Goal: Task Accomplishment & Management: Manage account settings

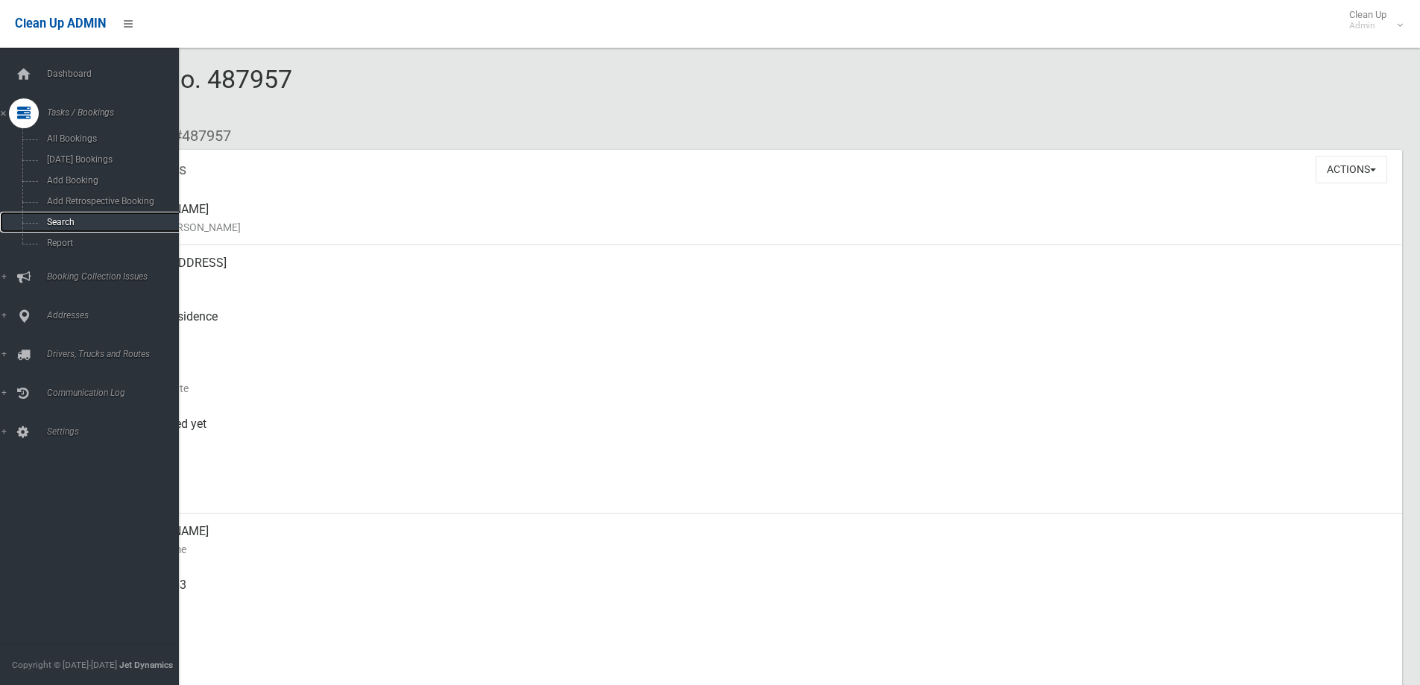
click at [34, 221] on link "Search" at bounding box center [95, 222] width 190 height 21
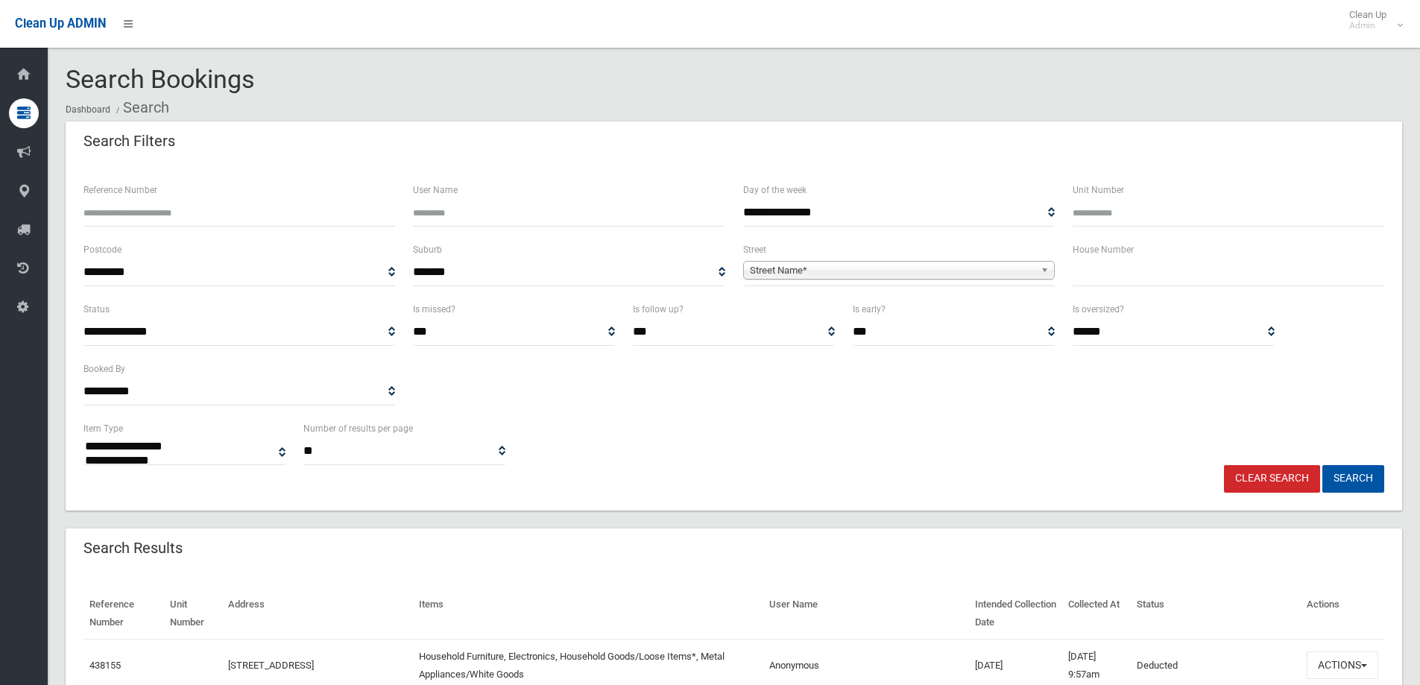
select select
click at [1103, 270] on input "text" at bounding box center [1229, 273] width 312 height 28
type input "*"
click at [986, 270] on span "Street Name*" at bounding box center [892, 271] width 285 height 18
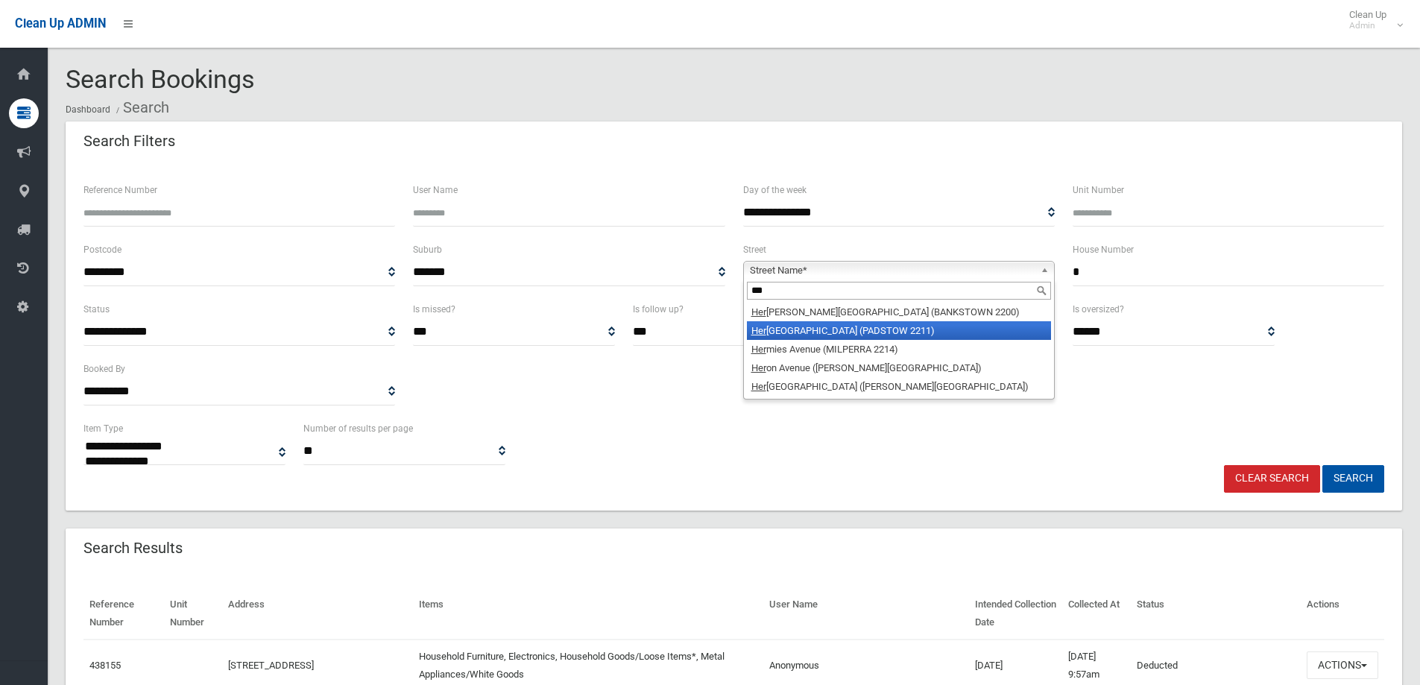
type input "***"
click at [908, 334] on li "Her cules Avenue (PADSTOW 2211)" at bounding box center [899, 330] width 304 height 19
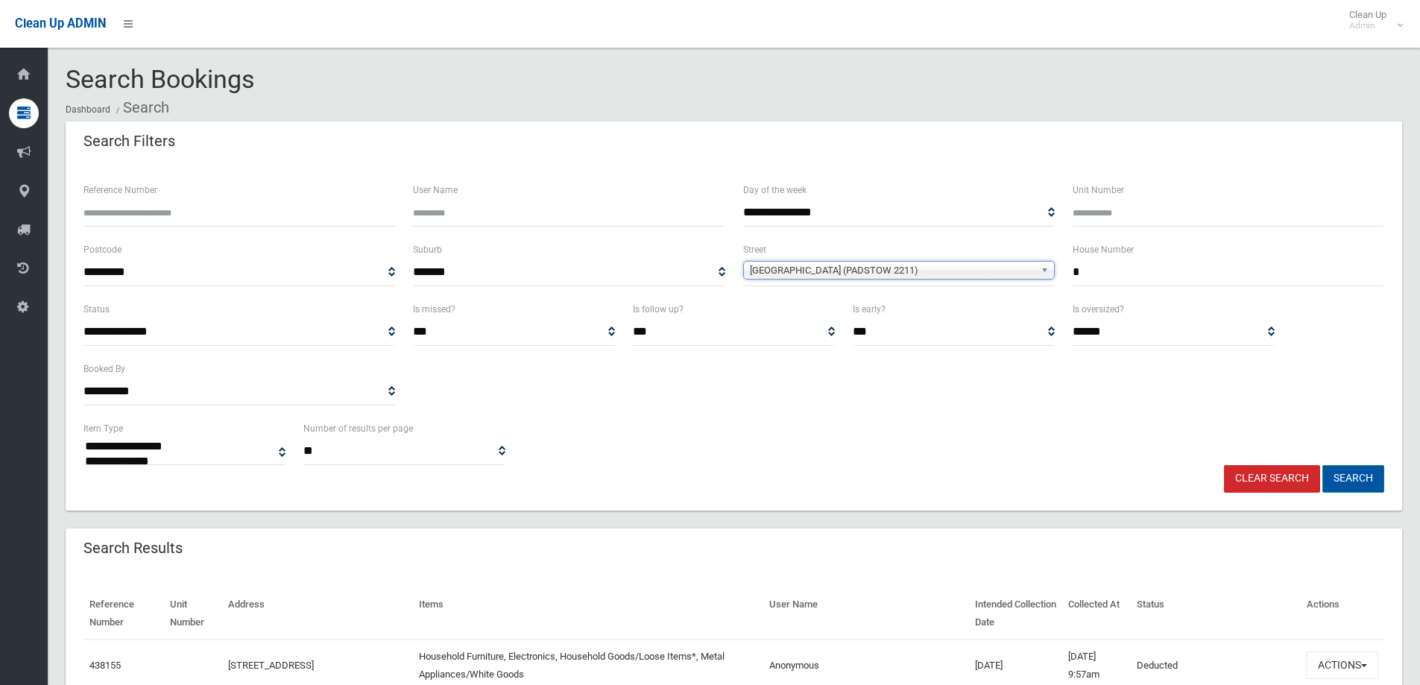
click at [1363, 486] on button "Search" at bounding box center [1353, 479] width 62 height 28
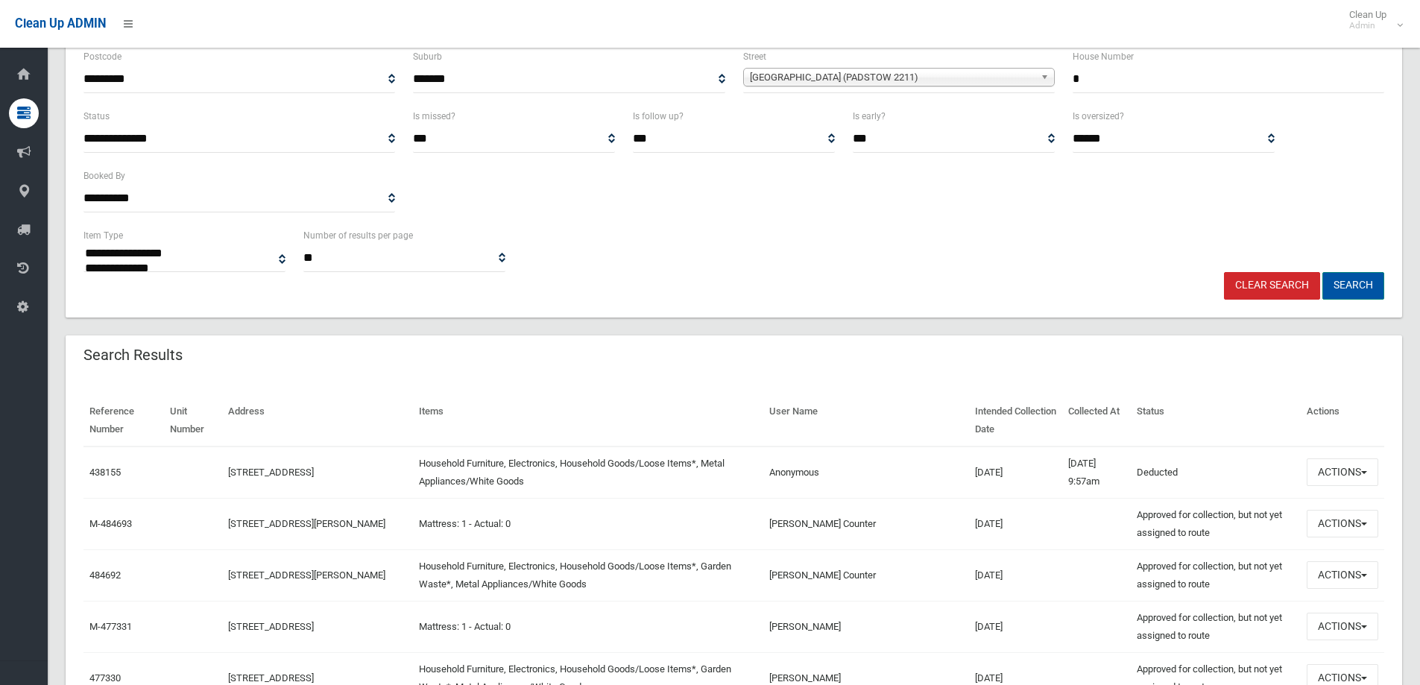
scroll to position [224, 0]
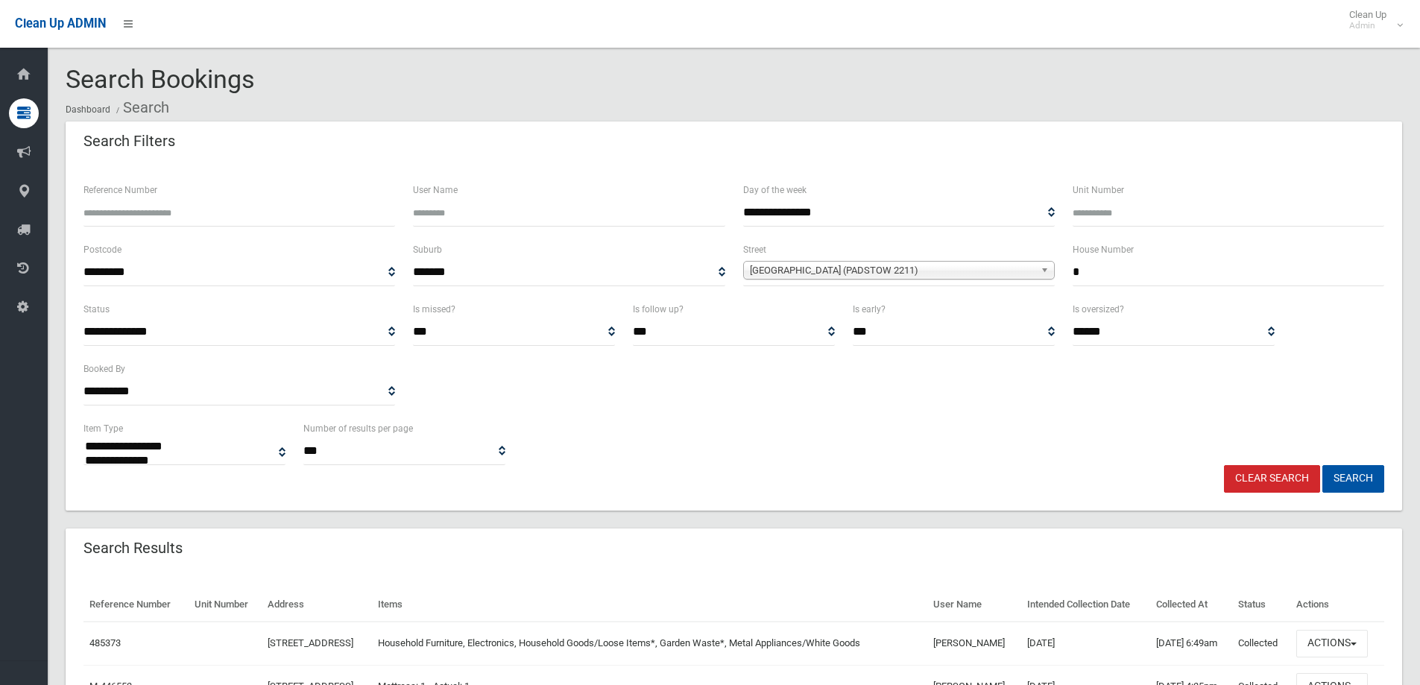
select select
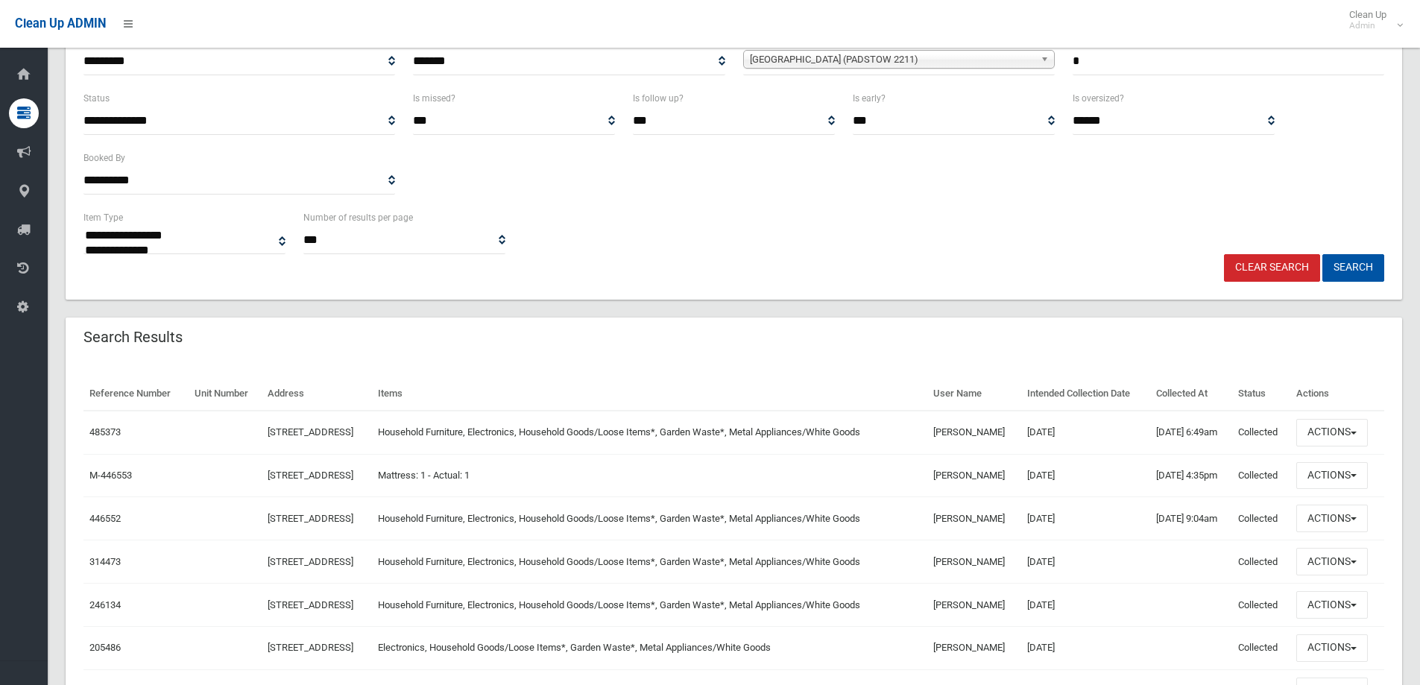
scroll to position [298, 0]
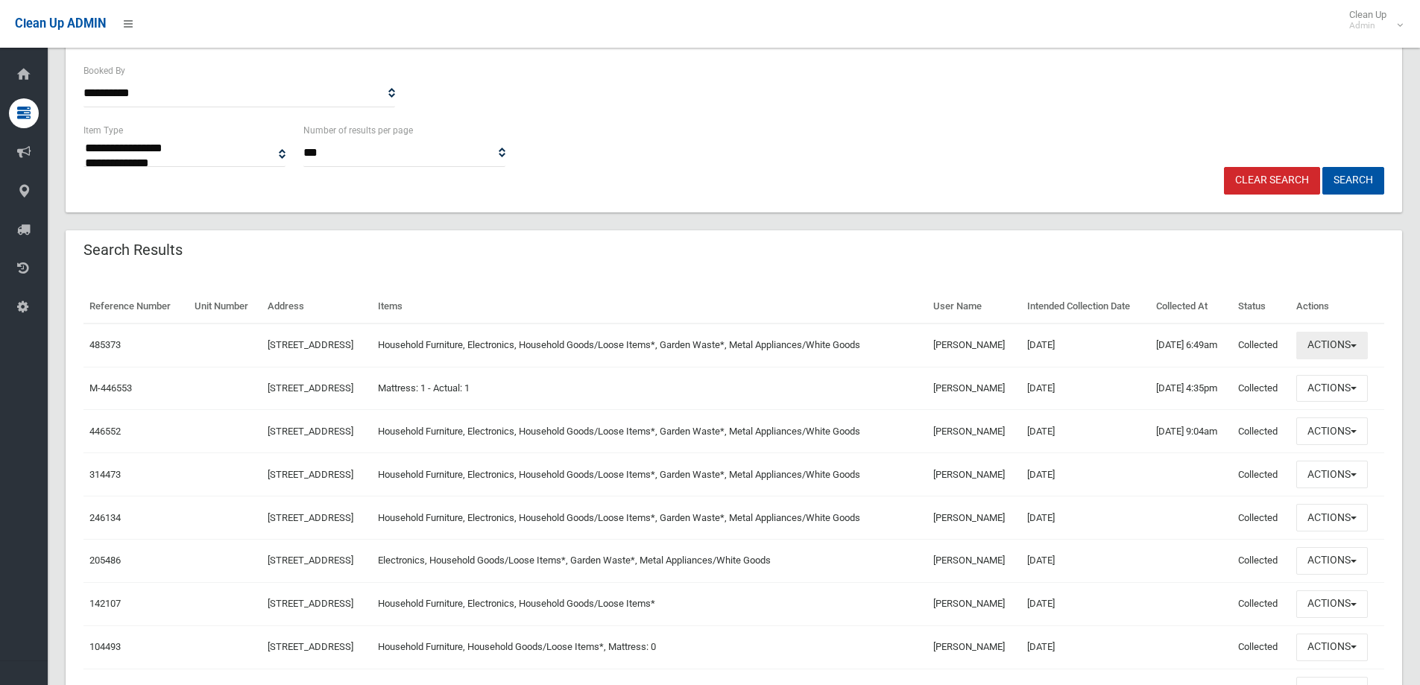
click at [1339, 359] on button "Actions" at bounding box center [1332, 346] width 72 height 28
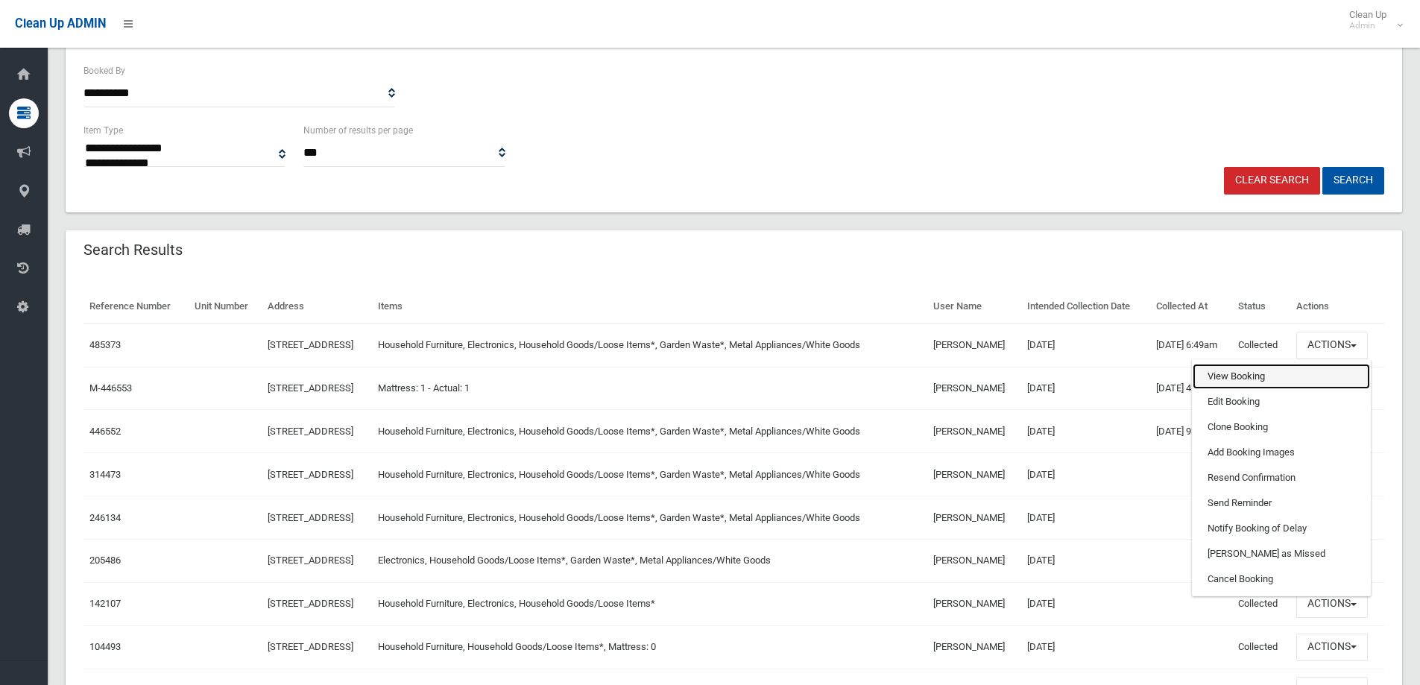
click at [1321, 389] on link "View Booking" at bounding box center [1281, 376] width 177 height 25
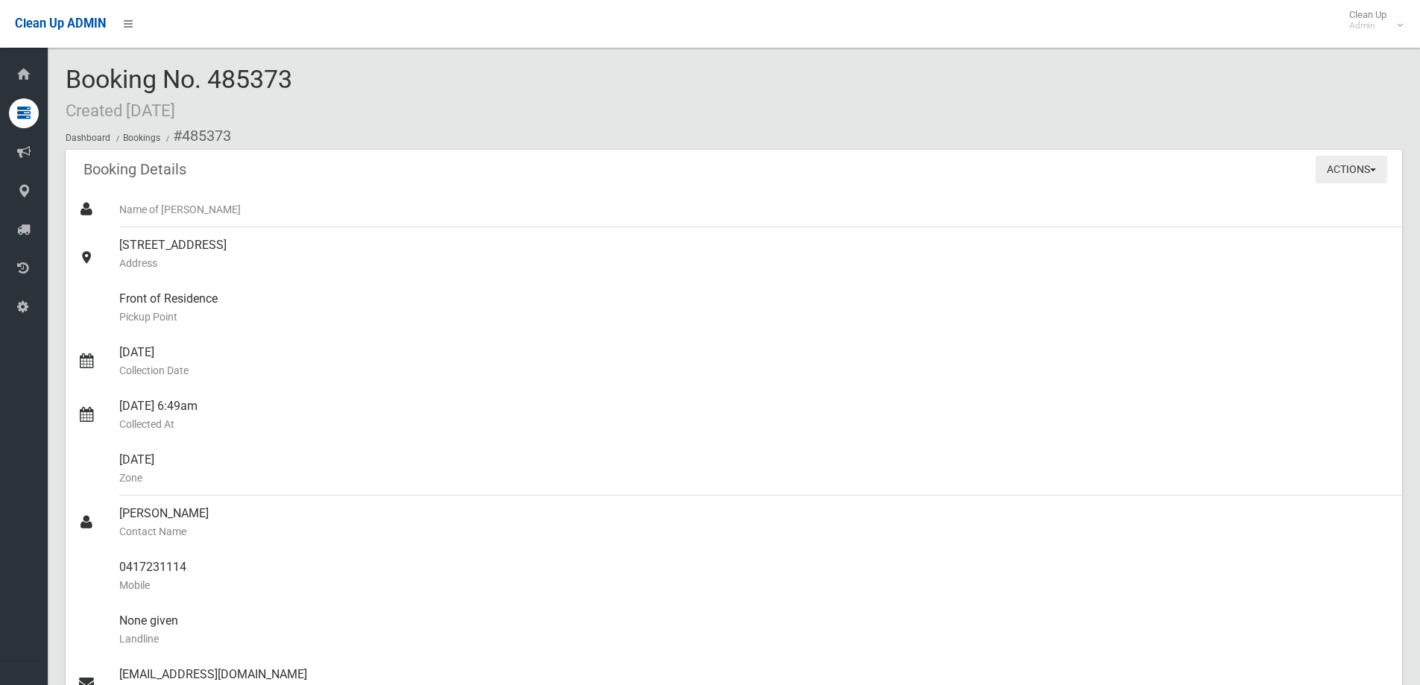
click at [1336, 177] on button "Actions" at bounding box center [1352, 170] width 72 height 28
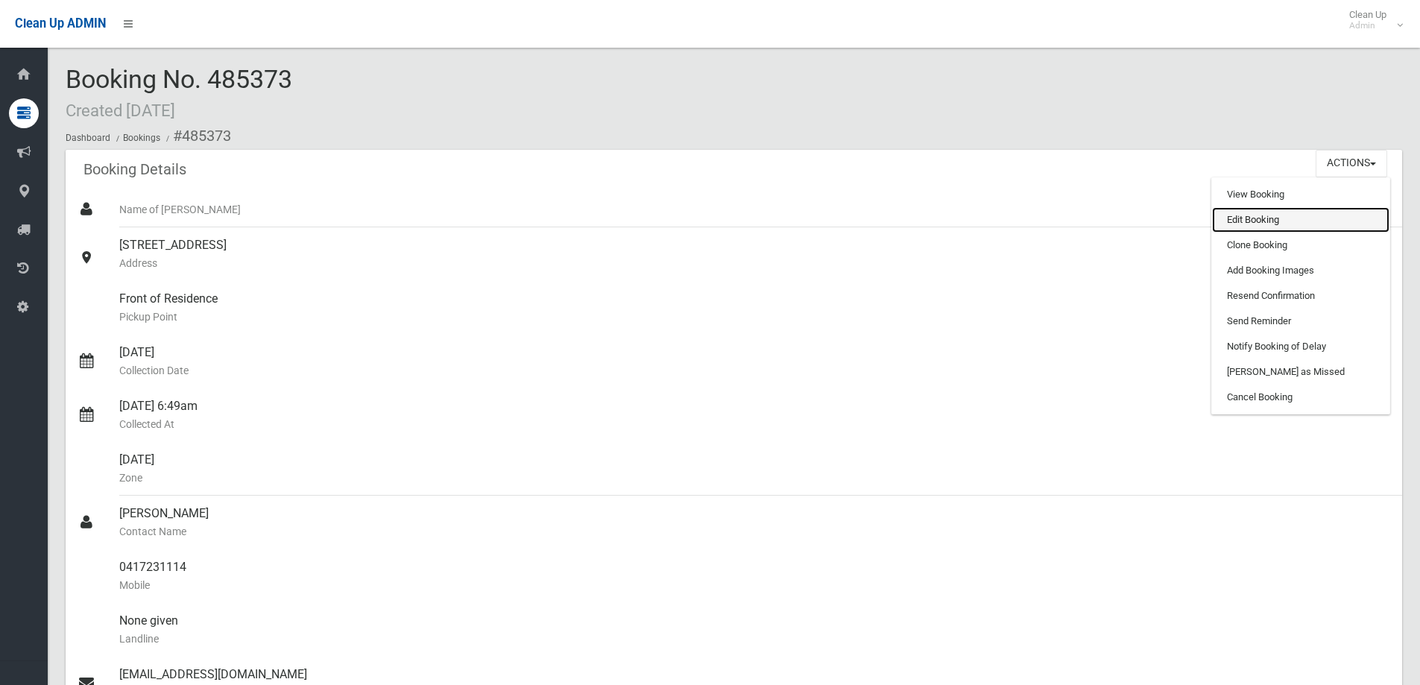
click at [1297, 214] on link "Edit Booking" at bounding box center [1300, 219] width 177 height 25
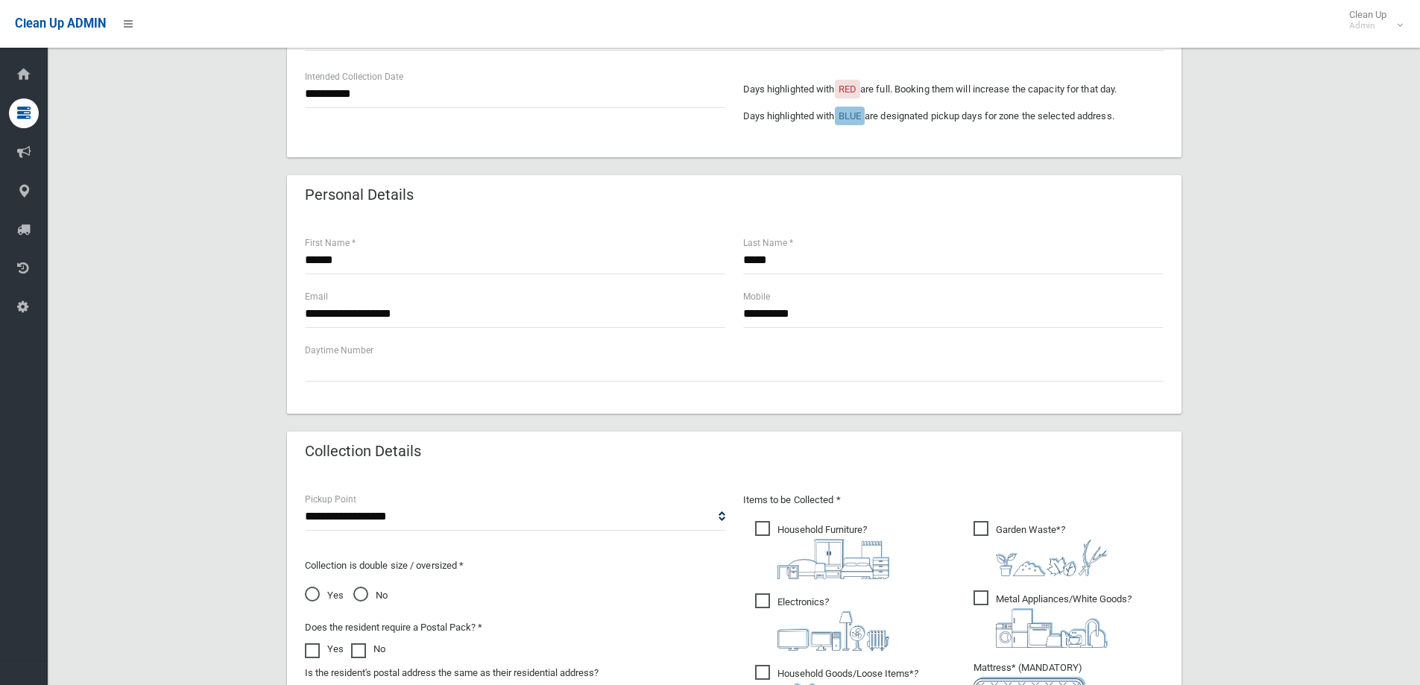
scroll to position [783, 0]
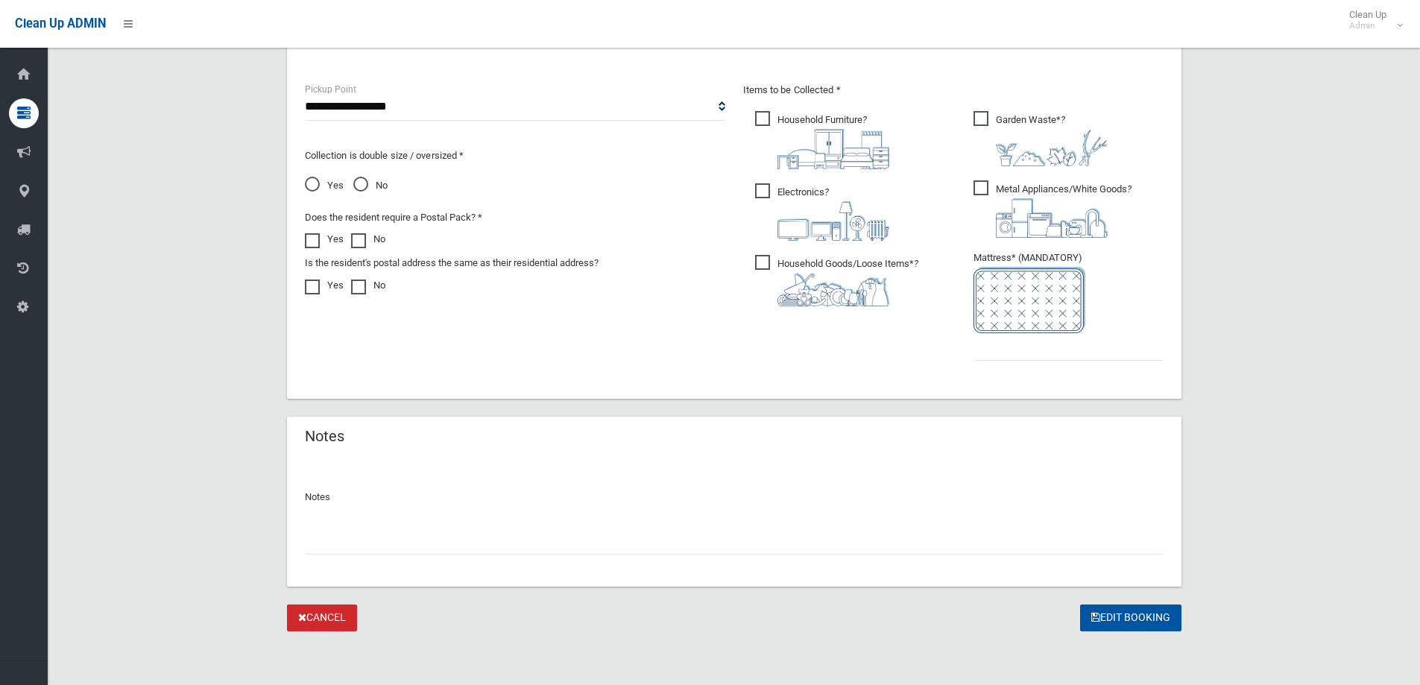
click at [635, 524] on div at bounding box center [734, 535] width 859 height 40
click at [631, 548] on input "text" at bounding box center [734, 541] width 859 height 28
type input "**********"
click at [1109, 354] on input "text" at bounding box center [1068, 347] width 190 height 28
type input "*"
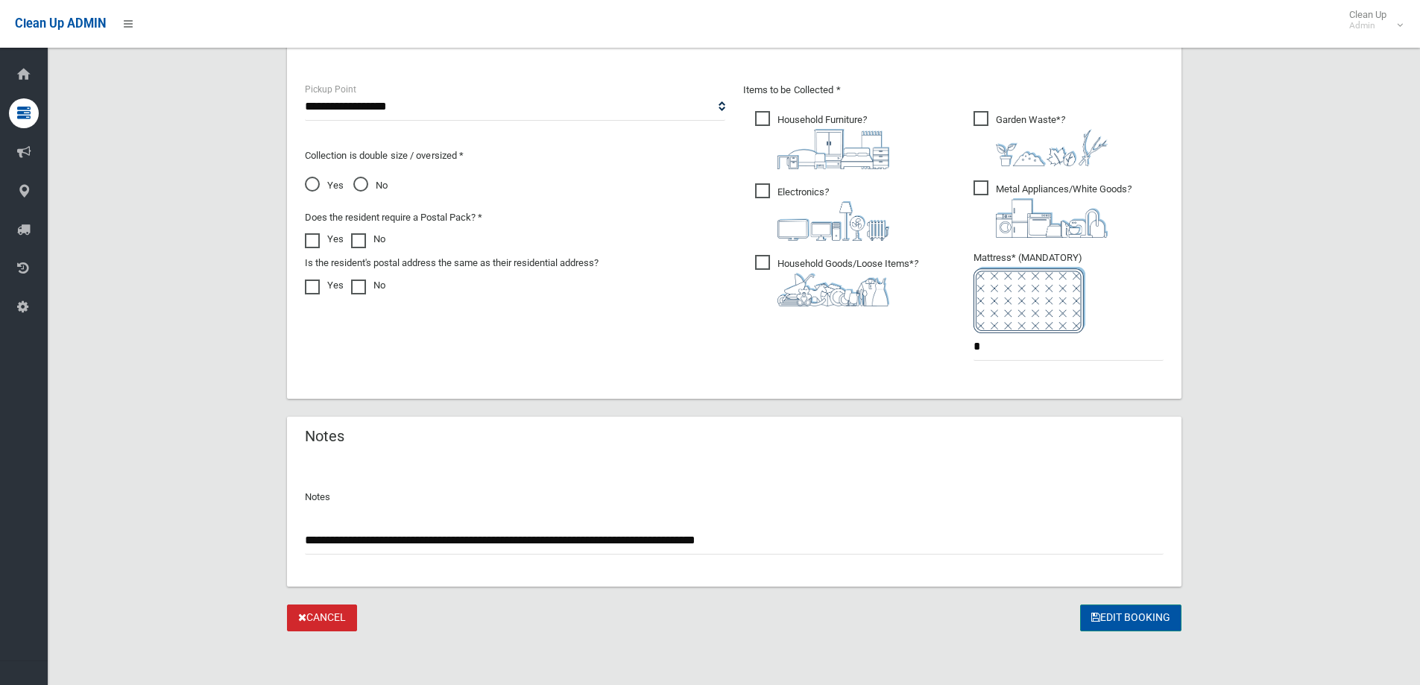
click at [1137, 625] on button "Edit Booking" at bounding box center [1130, 618] width 101 height 28
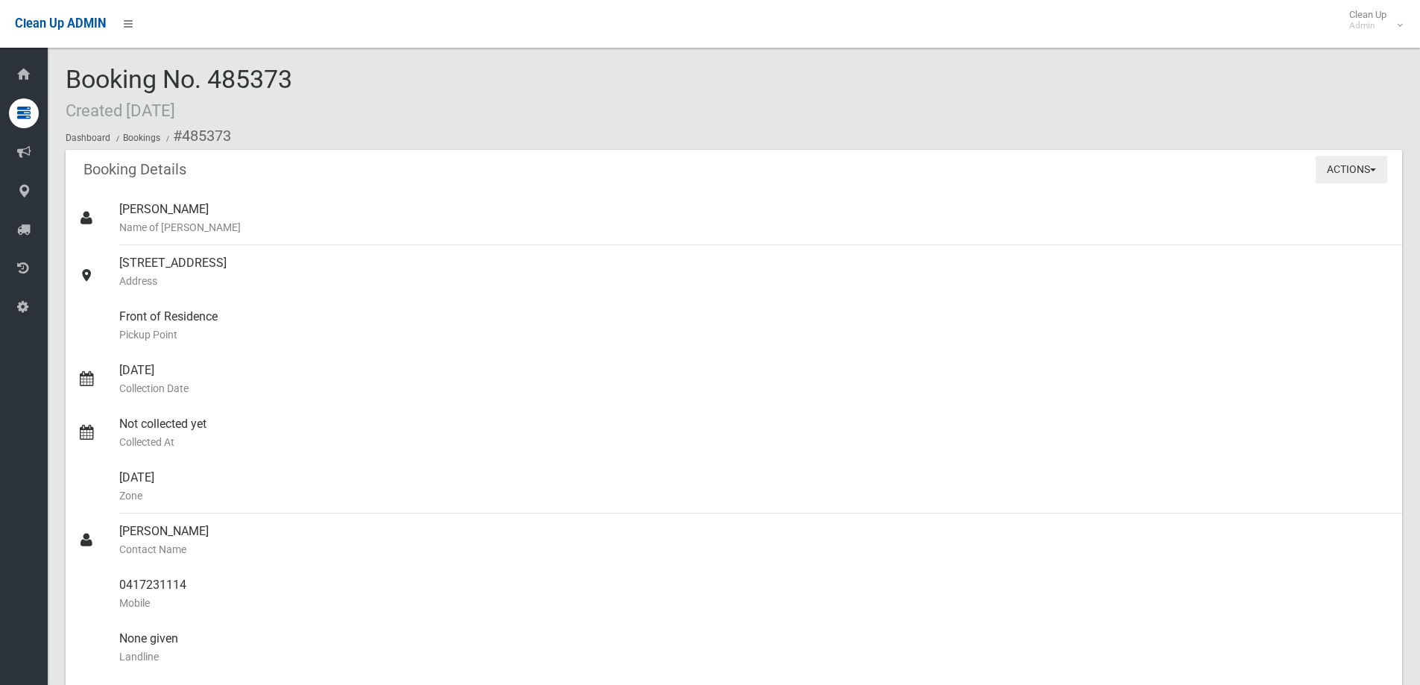
click at [1351, 163] on button "Actions" at bounding box center [1352, 170] width 72 height 28
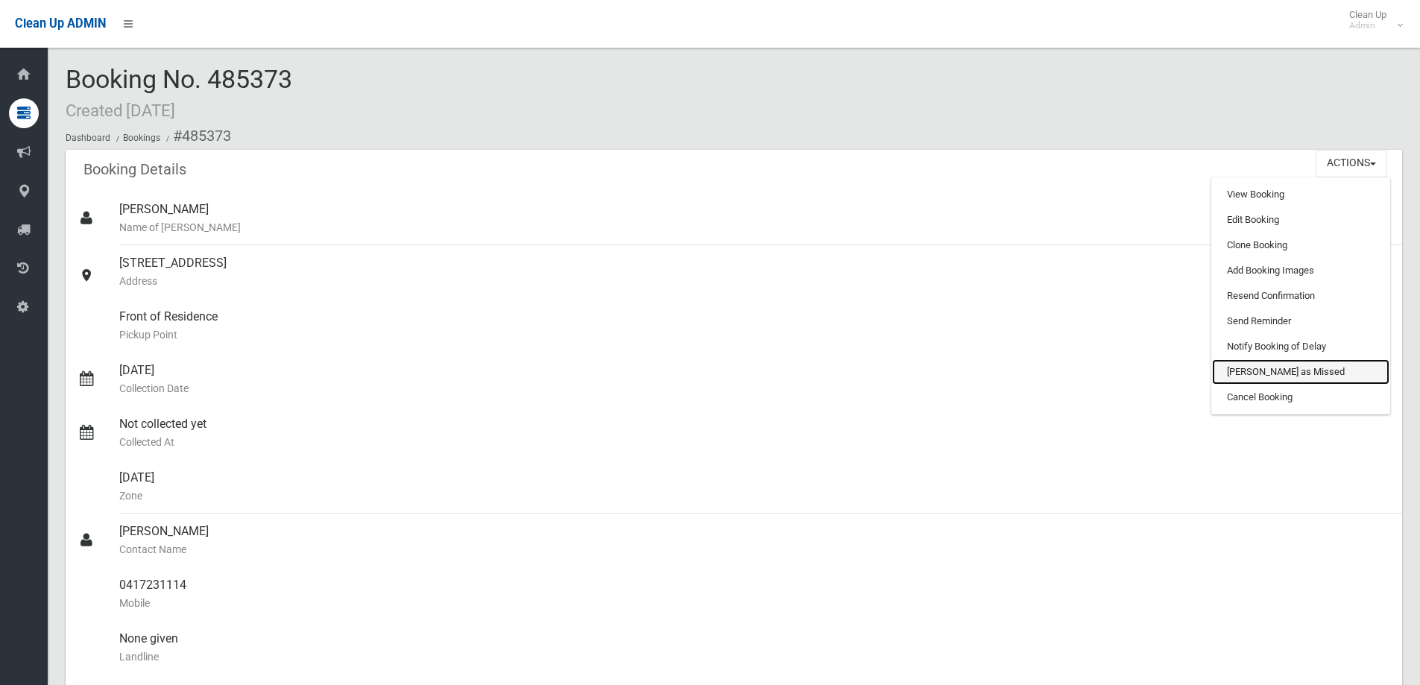
click at [1285, 370] on link "[PERSON_NAME] as Missed" at bounding box center [1300, 371] width 177 height 25
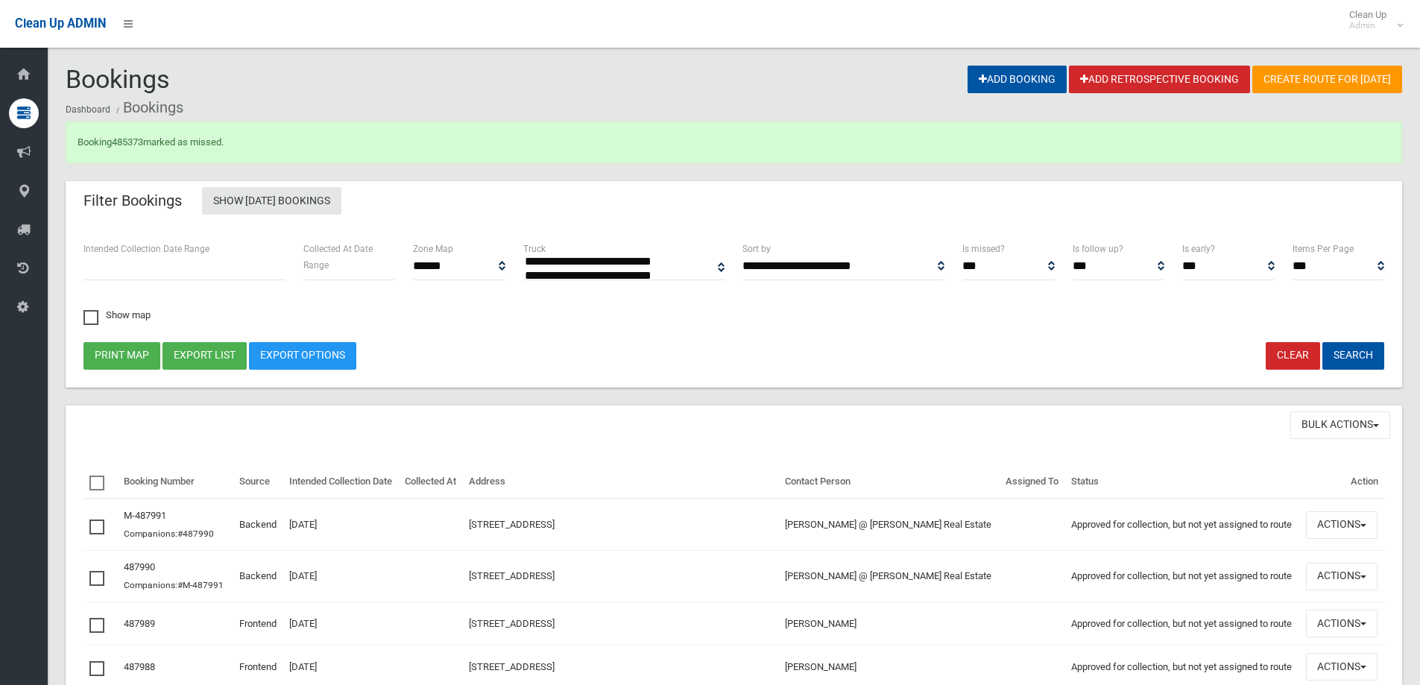
select select
